Goal: Navigation & Orientation: Find specific page/section

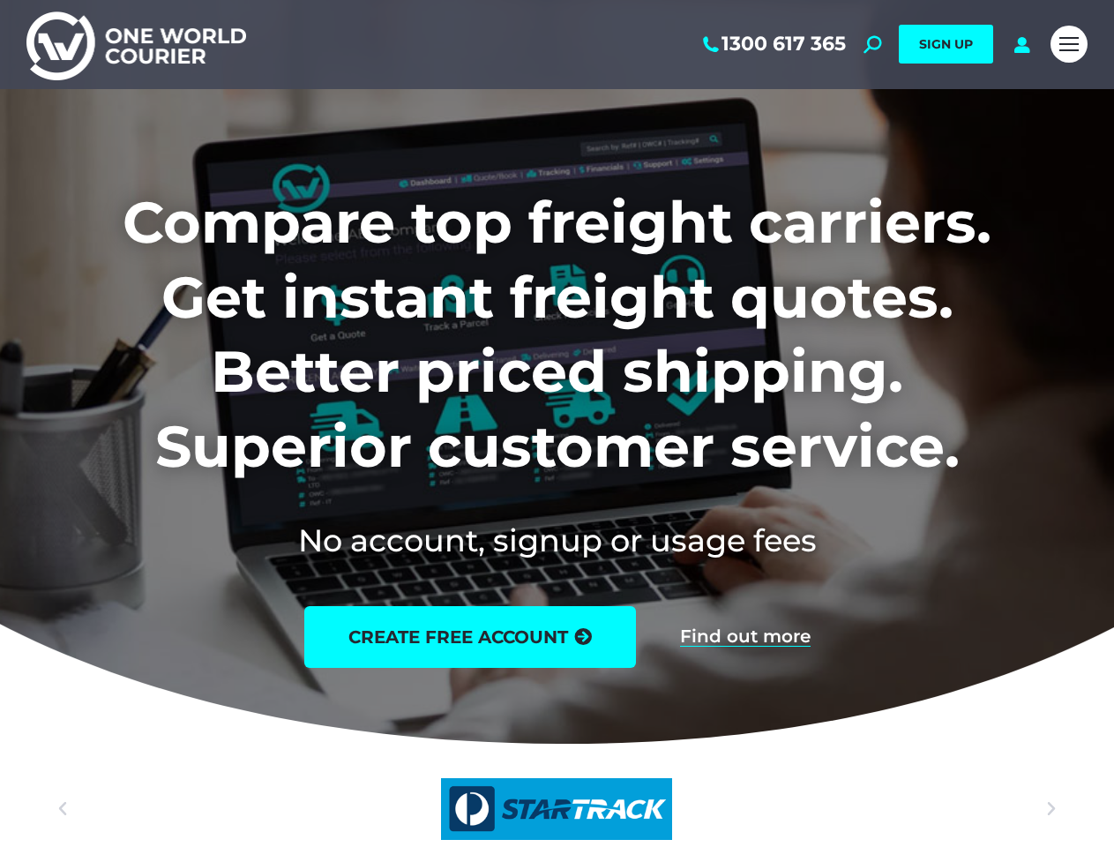
click at [557, 423] on h1 "Compare top freight carriers. Get instant freight quotes. Better priced shippin…" at bounding box center [556, 334] width 1061 height 298
click at [1069, 44] on span "Mobile menu icon" at bounding box center [1068, 44] width 19 height 2
click at [557, 423] on h1 "Compare top freight carriers. Get instant freight quotes. Better priced shippin…" at bounding box center [556, 334] width 1061 height 298
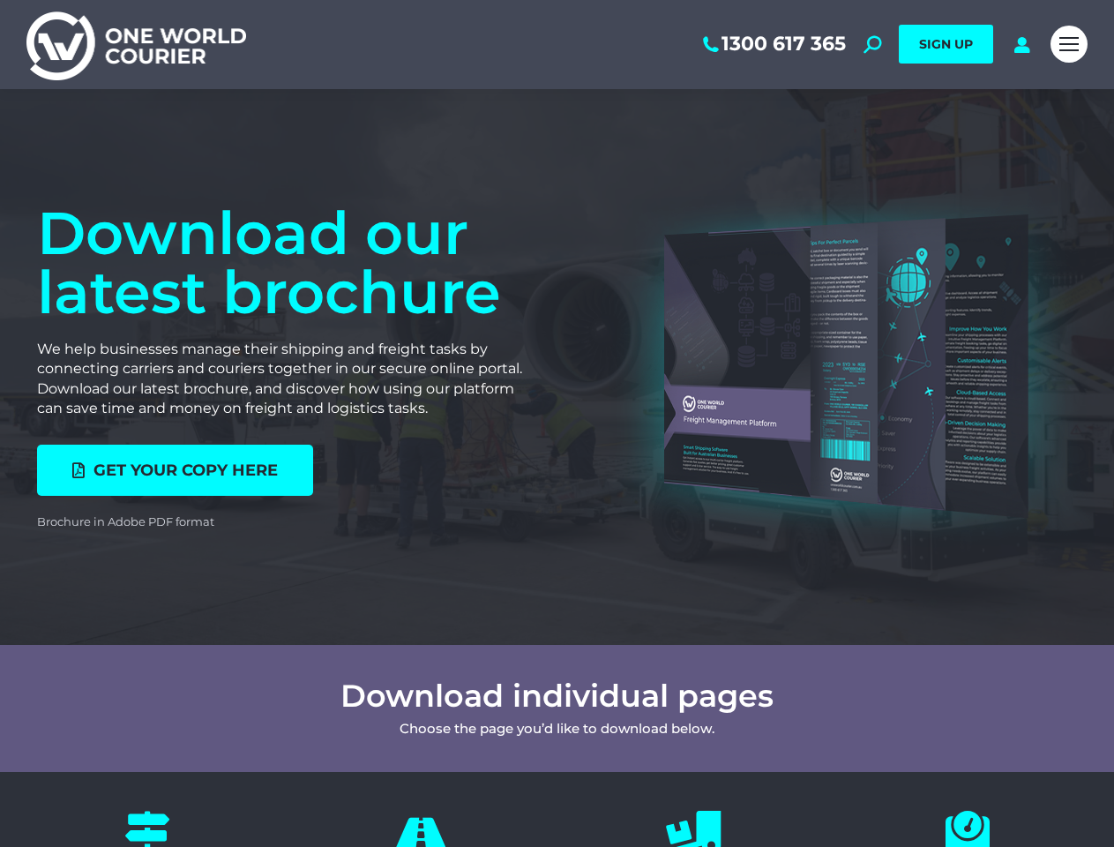
click at [557, 423] on div at bounding box center [830, 366] width 547 height 379
click at [1069, 44] on span "Mobile menu icon" at bounding box center [1068, 44] width 19 height 2
